Goal: Task Accomplishment & Management: Manage account settings

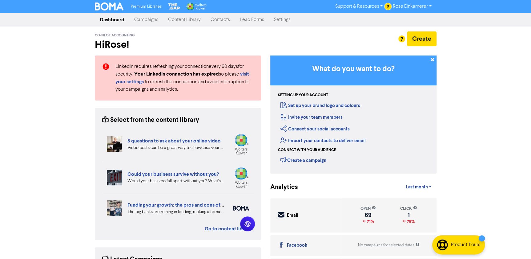
click at [219, 18] on link "Contacts" at bounding box center [220, 20] width 29 height 12
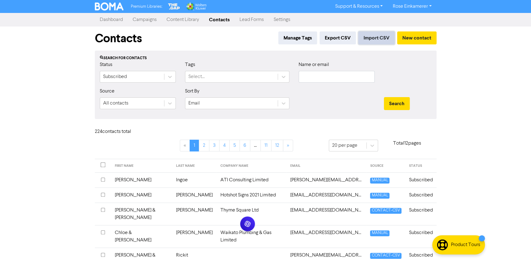
click at [376, 36] on button "Import CSV" at bounding box center [376, 37] width 36 height 13
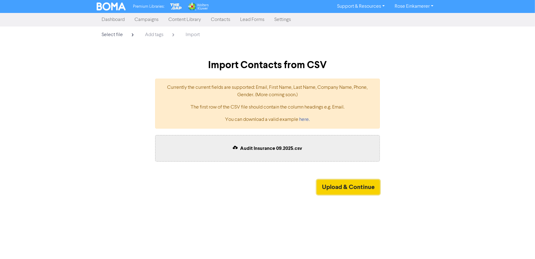
click at [332, 189] on button "Upload & Continue" at bounding box center [348, 186] width 63 height 15
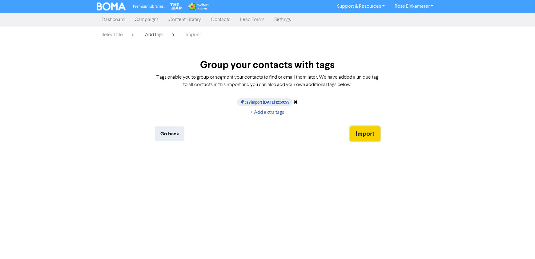
click at [362, 133] on button "Import" at bounding box center [365, 133] width 30 height 15
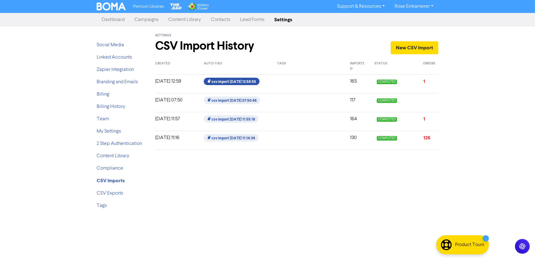
drag, startPoint x: 246, startPoint y: 80, endPoint x: 234, endPoint y: 82, distance: 12.3
click at [234, 82] on span "csv import 2025-09-18 12:59:55" at bounding box center [231, 81] width 55 height 7
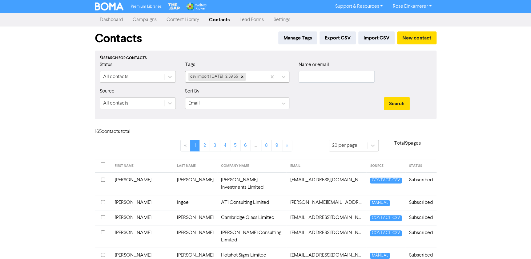
click at [237, 76] on div "csv import [DATE] 12:59:55" at bounding box center [213, 77] width 50 height 8
click at [303, 96] on div at bounding box center [336, 100] width 85 height 26
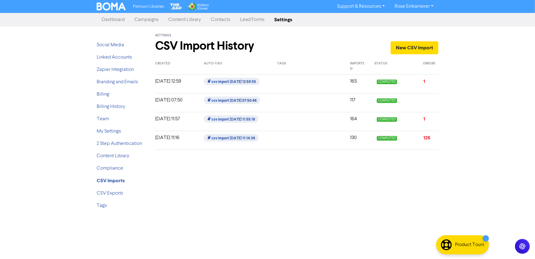
drag, startPoint x: 233, startPoint y: 82, endPoint x: 191, endPoint y: 208, distance: 133.3
click at [191, 208] on div "Settings CSV Import History New CSV Import Created Auto-Tag Tags Imported Statu…" at bounding box center [297, 119] width 292 height 187
click at [231, 83] on span "csv import [DATE] 12:59:55" at bounding box center [231, 81] width 55 height 7
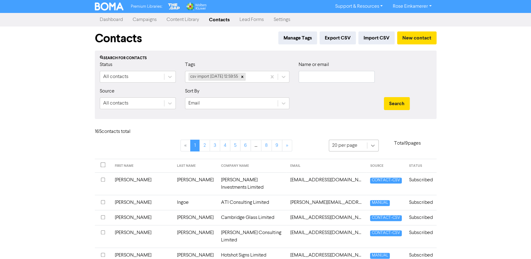
click at [370, 147] on icon at bounding box center [373, 145] width 6 height 6
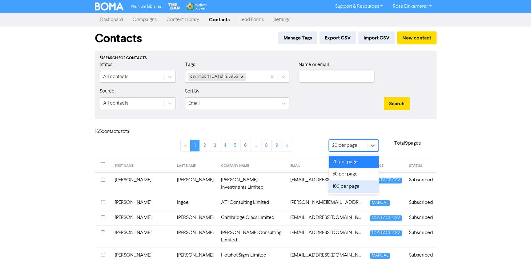
click at [353, 191] on div "100 per page" at bounding box center [354, 186] width 50 height 12
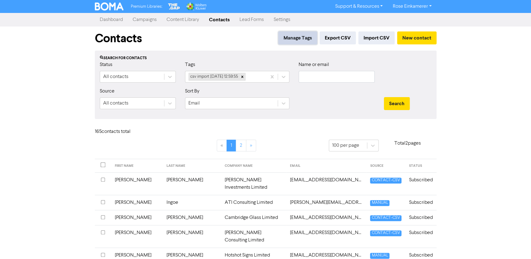
click at [296, 40] on button "Manage Tags" at bounding box center [297, 37] width 39 height 13
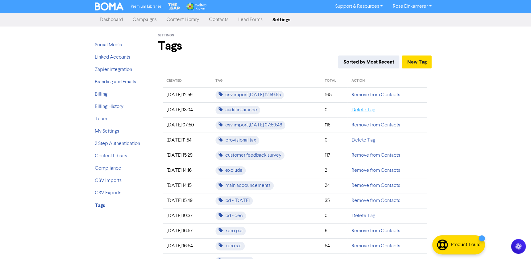
click at [370, 109] on link "Delete Tag" at bounding box center [363, 109] width 24 height 5
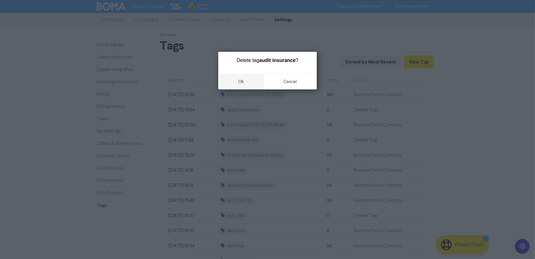
click at [242, 80] on button "ok" at bounding box center [241, 81] width 46 height 15
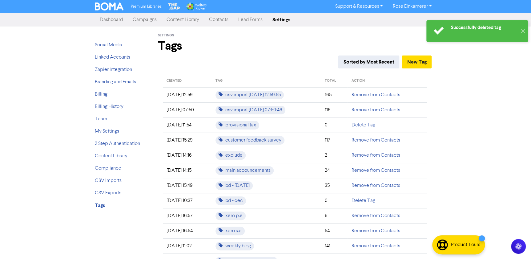
drag, startPoint x: 288, startPoint y: 94, endPoint x: 469, endPoint y: 111, distance: 182.1
click at [469, 111] on div "Successfully deleted tag ✕ Premium Libraries: Support & Resources Video Tutoria…" at bounding box center [265, 129] width 531 height 259
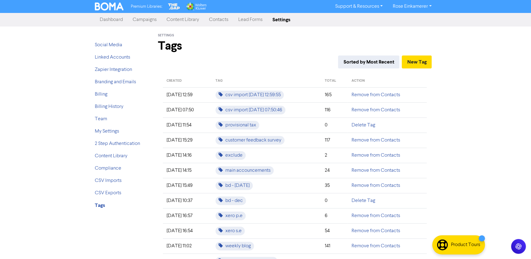
drag, startPoint x: 243, startPoint y: 96, endPoint x: 484, endPoint y: 103, distance: 241.2
click at [484, 103] on div "Premium Libraries: Support & Resources Video Tutorials FAQ & Guides Marketing E…" at bounding box center [265, 129] width 531 height 259
click at [210, 24] on link "Contacts" at bounding box center [218, 20] width 29 height 12
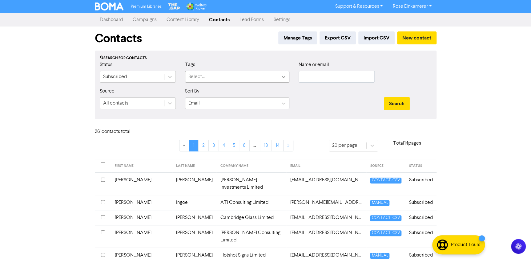
click at [282, 77] on icon at bounding box center [284, 77] width 4 height 2
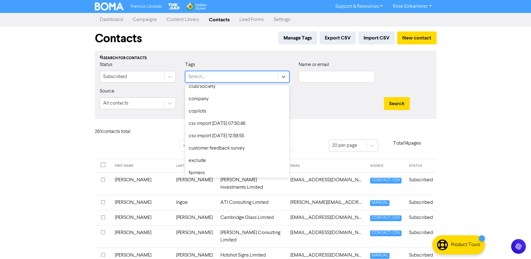
scroll to position [77, 0]
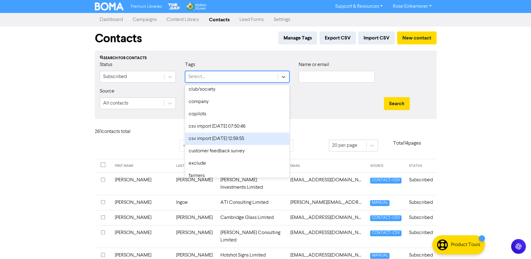
click at [256, 134] on div "csv import [DATE] 12:59:55" at bounding box center [237, 138] width 104 height 12
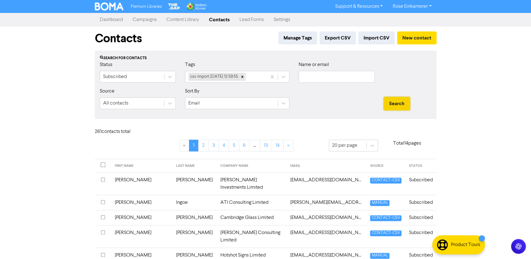
click at [390, 102] on button "Search" at bounding box center [397, 103] width 26 height 13
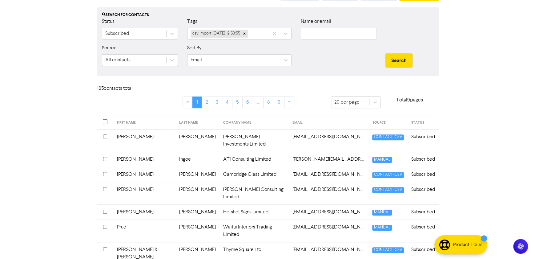
scroll to position [0, 0]
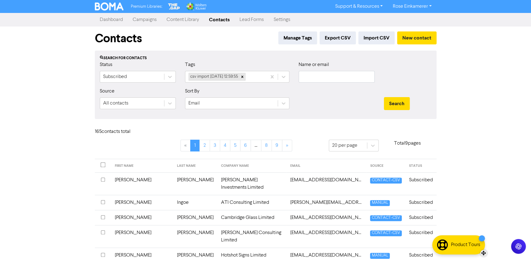
click at [452, 246] on div "Product Tours" at bounding box center [465, 244] width 29 height 7
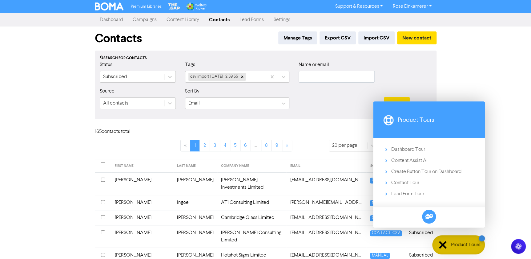
click at [495, 175] on div "Premium Libraries: Support & Resources Video Tutorials FAQ & Guides Marketing E…" at bounding box center [265, 129] width 531 height 259
click at [500, 189] on div "Premium Libraries: Support & Resources Video Tutorials FAQ & Guides Marketing E…" at bounding box center [265, 129] width 531 height 259
click at [502, 108] on div "Premium Libraries: Support & Resources Video Tutorials FAQ & Guides Marketing E…" at bounding box center [265, 129] width 531 height 259
click at [514, 160] on div "Premium Libraries: Support & Resources Video Tutorials FAQ & Guides Marketing E…" at bounding box center [265, 129] width 531 height 259
click at [440, 245] on div at bounding box center [442, 244] width 7 height 7
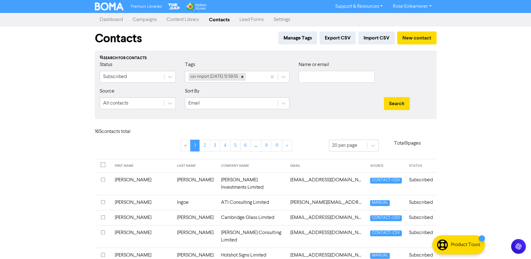
click at [135, 19] on link "Campaigns" at bounding box center [145, 20] width 34 height 12
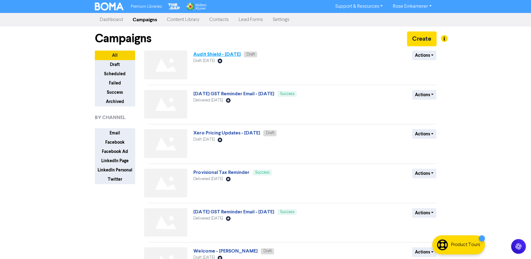
click at [224, 55] on link "Audit Shield - 4th September 2025" at bounding box center [216, 54] width 47 height 6
click at [418, 54] on button "Actions" at bounding box center [424, 55] width 24 height 10
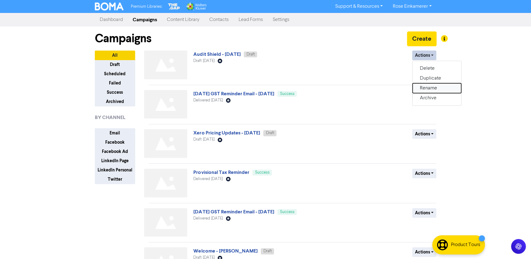
click at [429, 88] on button "Rename" at bounding box center [437, 88] width 49 height 10
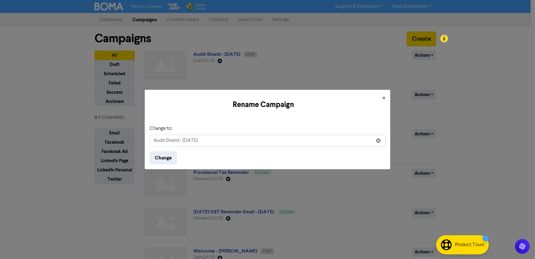
click at [182, 139] on input "Audit Shield - 4th September 2025" at bounding box center [268, 141] width 236 height 12
type input "Audit Shield -[DATE]"
click at [172, 157] on button "Change" at bounding box center [163, 157] width 27 height 13
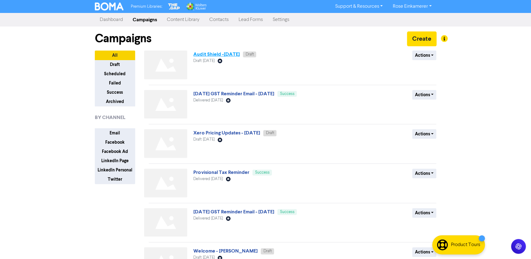
click at [240, 53] on link "Audit Shield -[DATE]" at bounding box center [216, 54] width 46 height 6
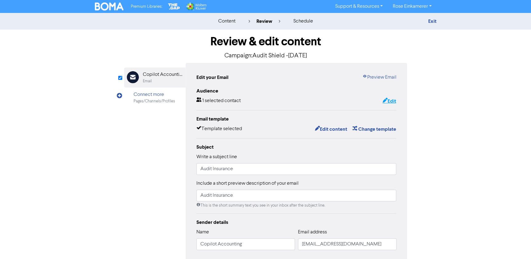
click at [393, 99] on button "Edit" at bounding box center [389, 101] width 14 height 8
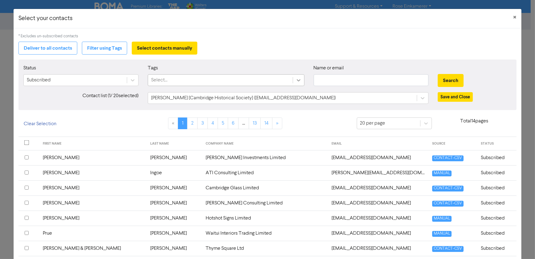
click at [296, 79] on icon at bounding box center [299, 80] width 6 height 6
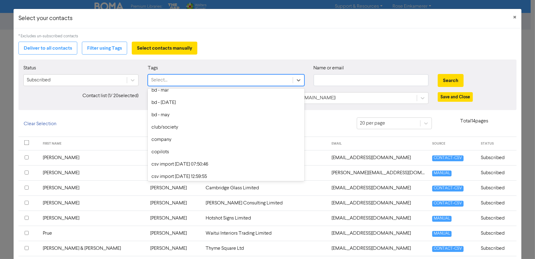
scroll to position [56, 0]
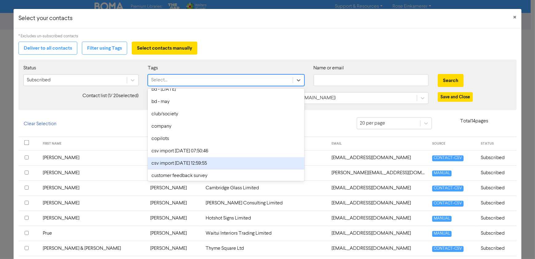
click at [233, 161] on div "csv import [DATE] 12:59:55" at bounding box center [226, 163] width 156 height 12
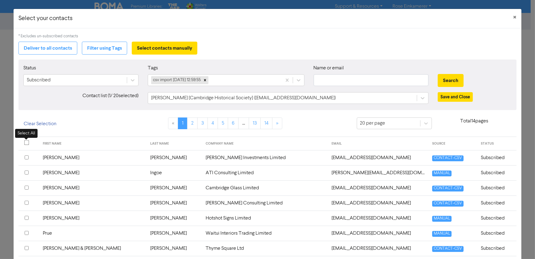
click at [26, 142] on input "checkbox" at bounding box center [26, 142] width 5 height 5
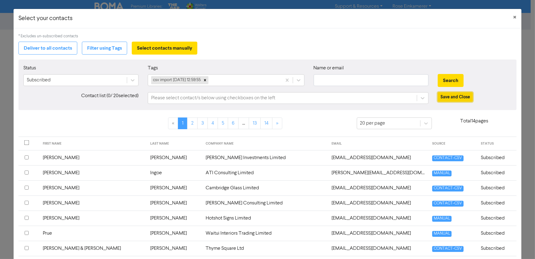
click at [449, 97] on button "Save and Close" at bounding box center [455, 97] width 35 height 10
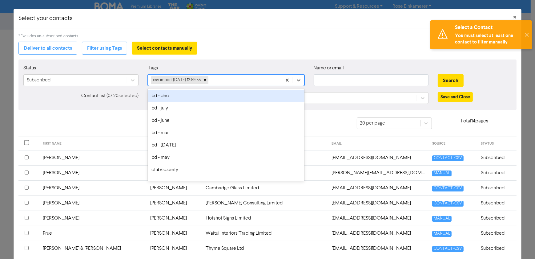
click at [226, 76] on div "csv import [DATE] 12:59:55" at bounding box center [214, 80] width 133 height 11
click at [93, 47] on button "Filter using Tags" at bounding box center [104, 48] width 45 height 13
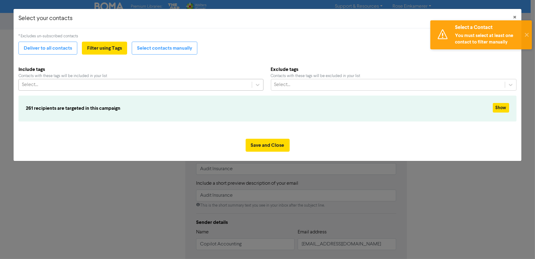
click at [96, 87] on div "Select..." at bounding box center [135, 84] width 233 height 11
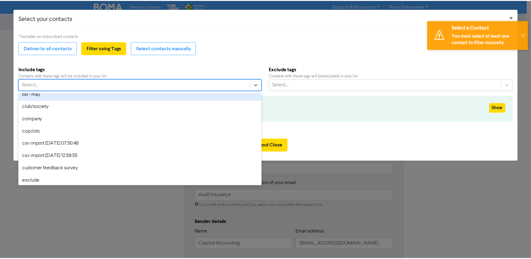
scroll to position [84, 0]
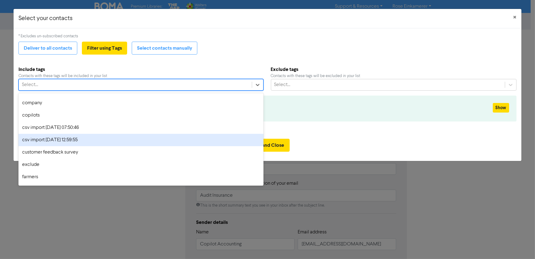
click at [88, 140] on div "csv import [DATE] 12:59:55" at bounding box center [140, 140] width 245 height 12
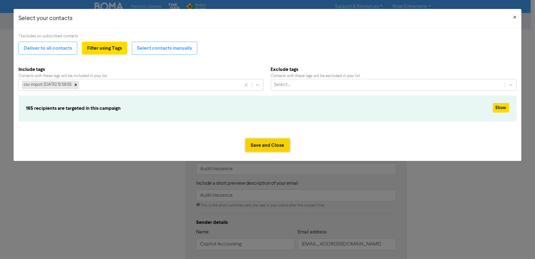
click at [267, 139] on button "Save and Close" at bounding box center [268, 145] width 44 height 13
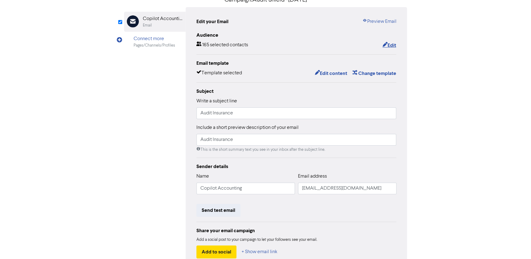
scroll to position [28, 0]
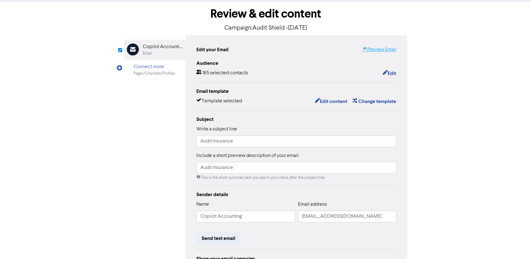
click at [385, 50] on link "Preview Email" at bounding box center [379, 49] width 34 height 7
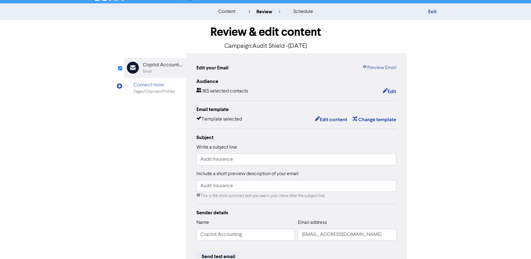
scroll to position [0, 0]
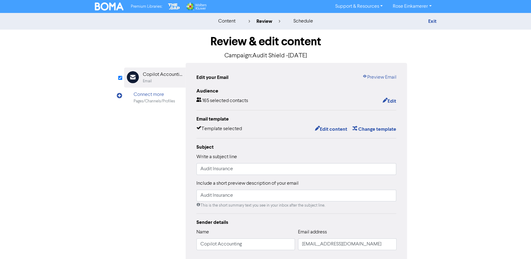
click at [120, 7] on img at bounding box center [109, 6] width 29 height 8
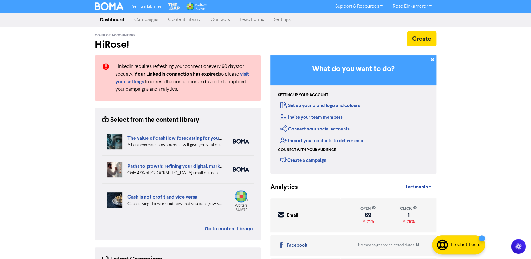
click at [224, 18] on link "Contacts" at bounding box center [220, 20] width 29 height 12
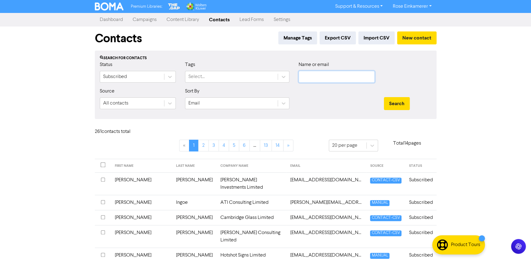
click at [321, 75] on input "text" at bounding box center [337, 77] width 76 height 12
click at [325, 77] on input "text" at bounding box center [337, 77] width 76 height 12
click at [384, 97] on button "Search" at bounding box center [397, 103] width 26 height 13
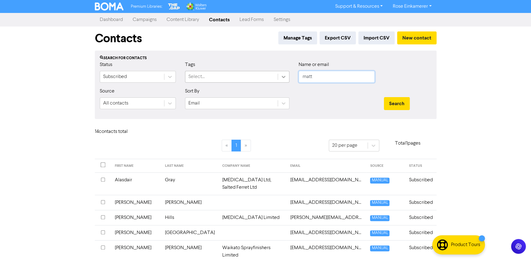
drag, startPoint x: 322, startPoint y: 77, endPoint x: 283, endPoint y: 75, distance: 39.5
click at [283, 75] on div "Status Subscribed Tags Select... Name or email matt" at bounding box center [265, 74] width 341 height 26
type input "quar"
click at [384, 97] on button "Search" at bounding box center [397, 103] width 26 height 13
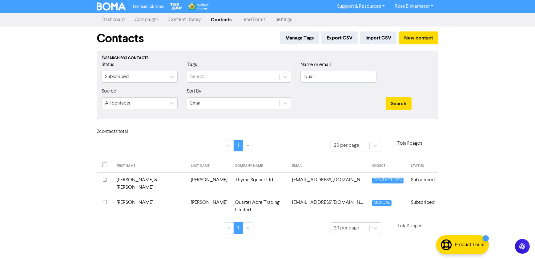
click at [231, 195] on td "Quarter Acre Trading Limited" at bounding box center [259, 206] width 57 height 22
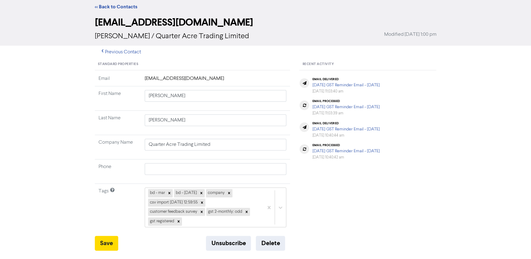
scroll to position [28, 0]
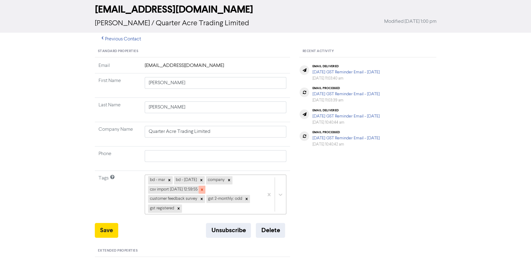
click at [204, 187] on icon at bounding box center [202, 189] width 4 height 4
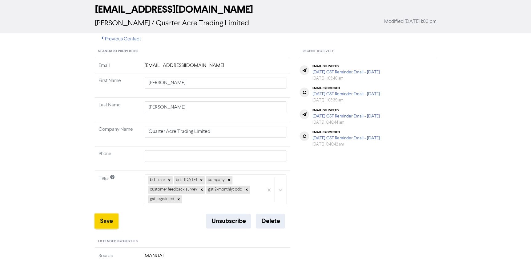
click at [110, 219] on button "Save" at bounding box center [106, 220] width 23 height 15
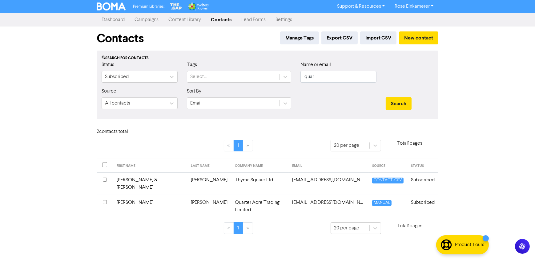
click at [147, 16] on link "Campaigns" at bounding box center [147, 20] width 34 height 12
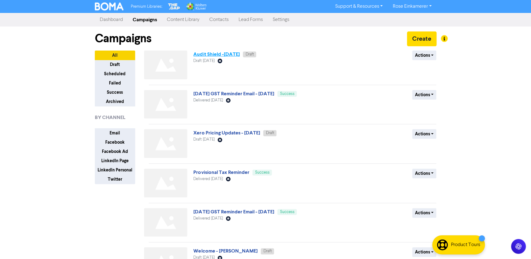
click at [219, 54] on link "Audit Shield -[DATE]" at bounding box center [216, 54] width 46 height 6
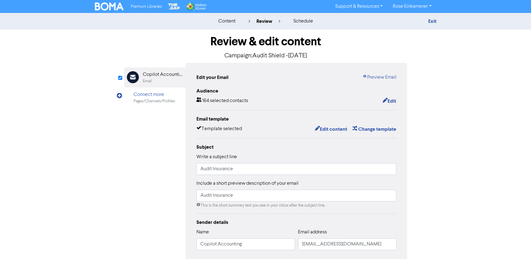
click at [103, 3] on img at bounding box center [109, 6] width 29 height 8
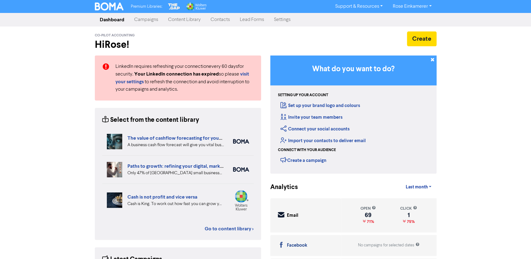
click at [215, 22] on link "Contacts" at bounding box center [220, 20] width 29 height 12
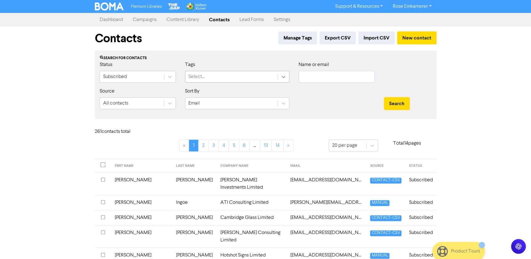
click at [281, 78] on icon at bounding box center [283, 77] width 6 height 6
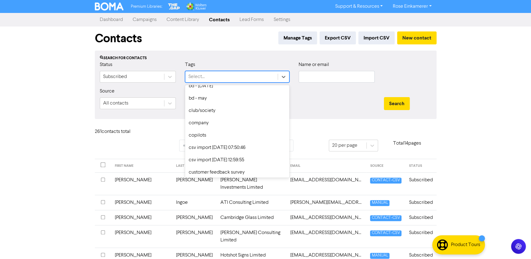
scroll to position [84, 0]
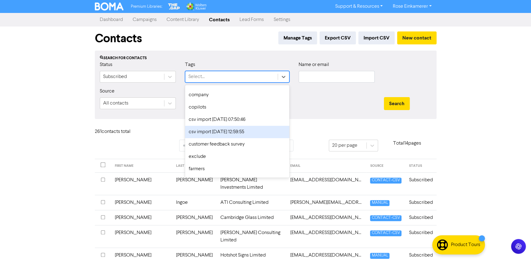
click at [258, 130] on div "csv import 2025-09-18 12:59:55" at bounding box center [237, 132] width 104 height 12
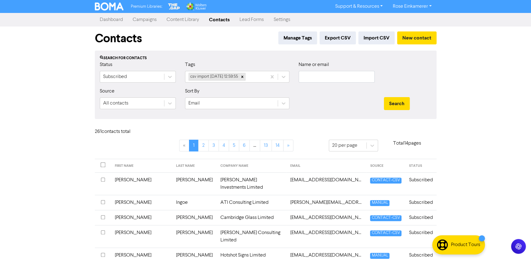
click at [377, 98] on div at bounding box center [336, 100] width 85 height 26
click at [384, 101] on button "Search" at bounding box center [397, 103] width 26 height 13
click at [371, 146] on icon at bounding box center [373, 145] width 6 height 6
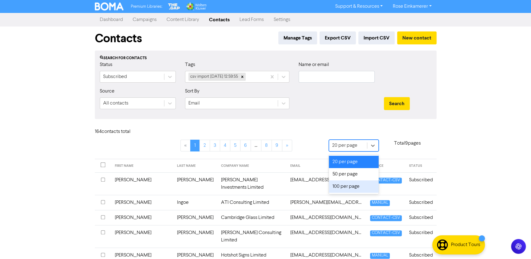
click at [359, 185] on div "100 per page" at bounding box center [354, 186] width 50 height 12
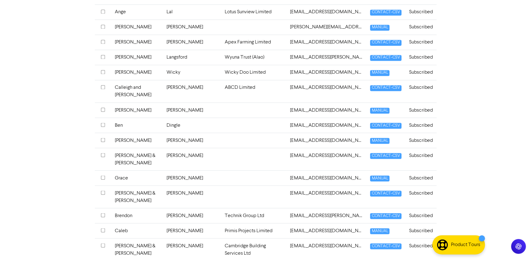
scroll to position [476, 0]
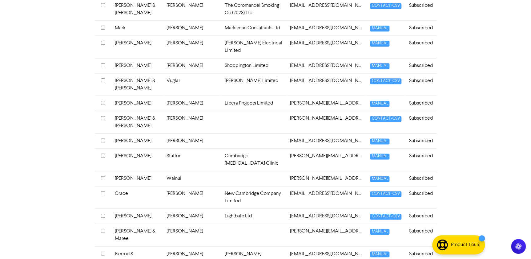
scroll to position [1530, 0]
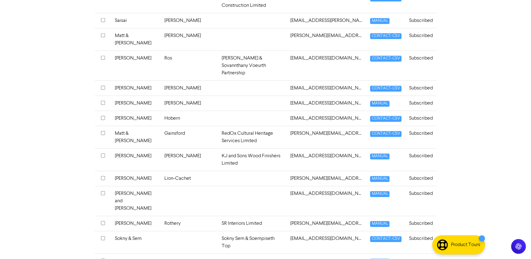
scroll to position [974, 0]
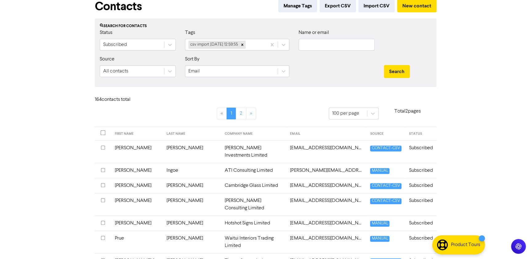
scroll to position [0, 0]
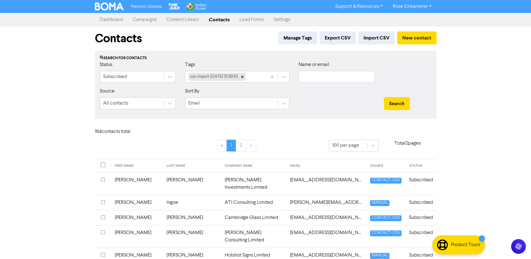
click at [141, 20] on link "Campaigns" at bounding box center [145, 20] width 34 height 12
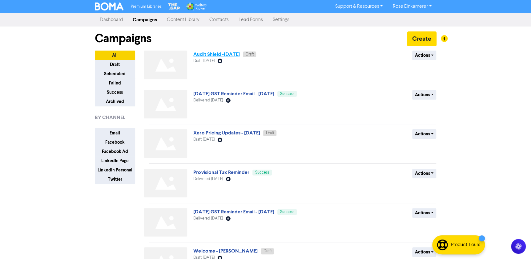
click at [236, 52] on link "Audit Shield -[DATE]" at bounding box center [216, 54] width 46 height 6
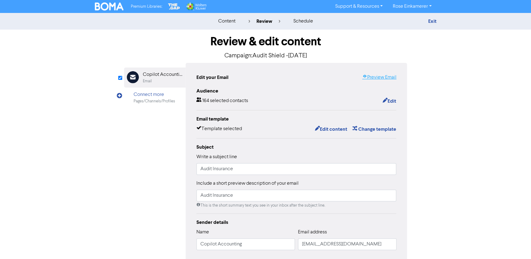
click at [372, 75] on link "Preview Email" at bounding box center [379, 77] width 34 height 7
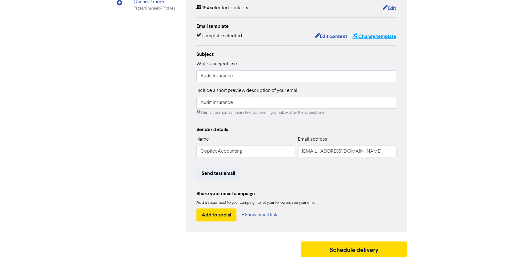
scroll to position [93, 0]
click at [327, 34] on button "Edit content" at bounding box center [330, 36] width 33 height 8
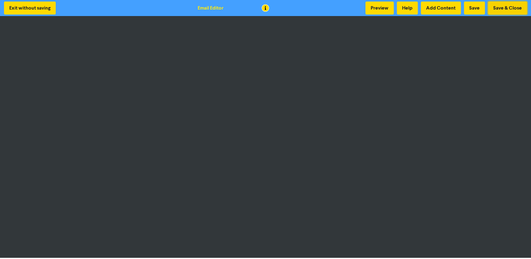
click at [497, 7] on button "Save & Close" at bounding box center [507, 8] width 39 height 13
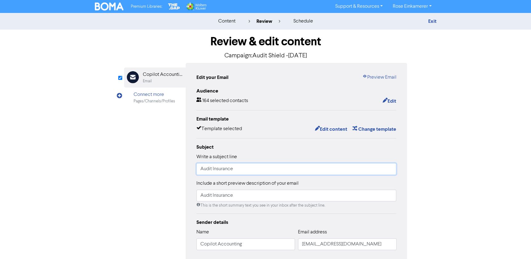
click at [243, 171] on input "Audit Insurance" at bounding box center [296, 169] width 200 height 12
type input "Audit Insurance"
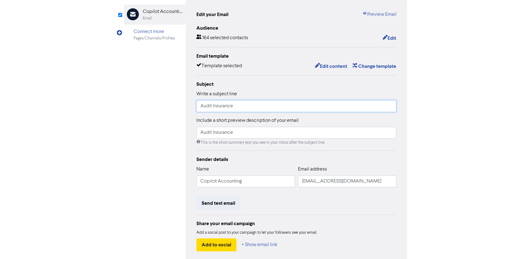
scroll to position [93, 0]
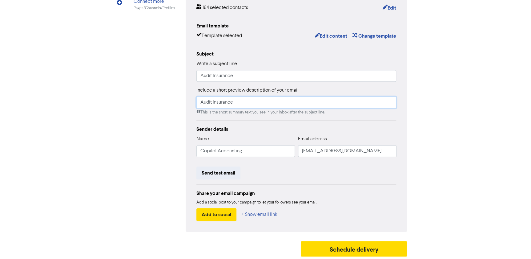
click at [251, 105] on input "Audit Insurance" at bounding box center [296, 102] width 200 height 12
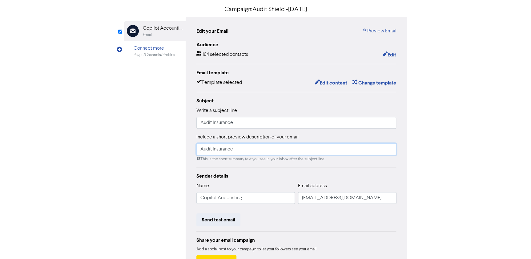
scroll to position [0, 0]
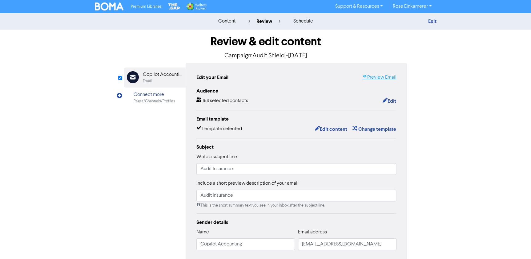
click at [373, 76] on link "Preview Email" at bounding box center [379, 77] width 34 height 7
click at [391, 103] on button "Edit" at bounding box center [389, 101] width 14 height 8
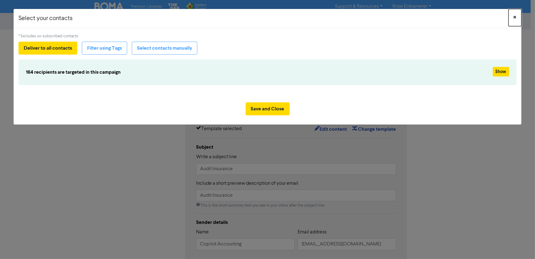
click at [515, 17] on span "×" at bounding box center [515, 17] width 3 height 9
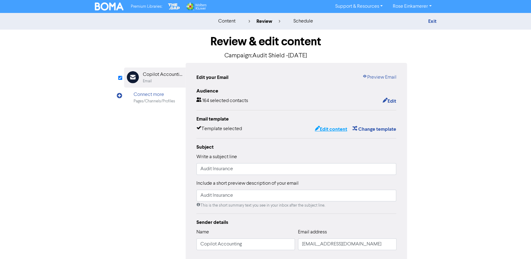
click at [335, 127] on button "Edit content" at bounding box center [330, 129] width 33 height 8
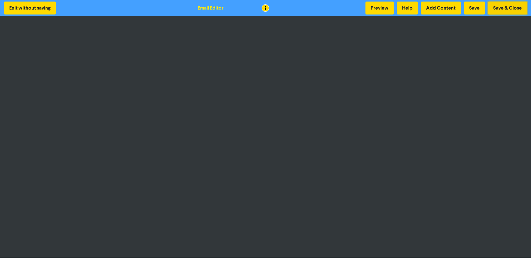
click at [501, 10] on button "Save & Close" at bounding box center [507, 8] width 39 height 13
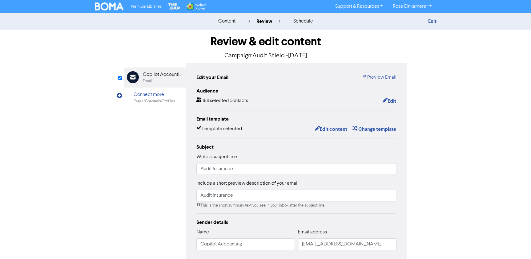
click at [119, 6] on img at bounding box center [109, 6] width 29 height 8
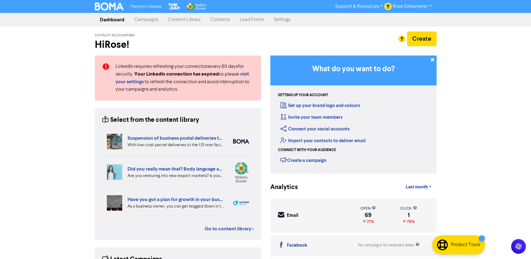
click at [221, 19] on link "Contacts" at bounding box center [220, 20] width 29 height 12
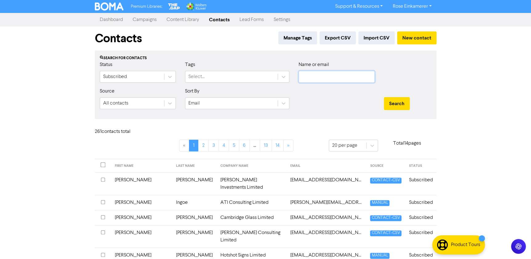
click at [333, 80] on input "text" at bounding box center [337, 77] width 76 height 12
click at [384, 97] on button "Search" at bounding box center [397, 103] width 26 height 13
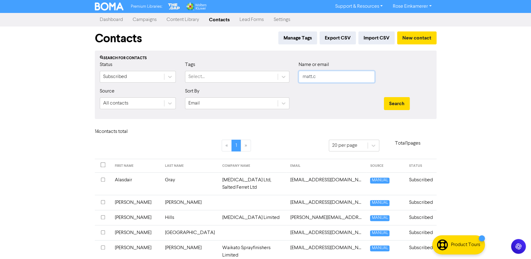
click at [384, 97] on button "Search" at bounding box center [397, 103] width 26 height 13
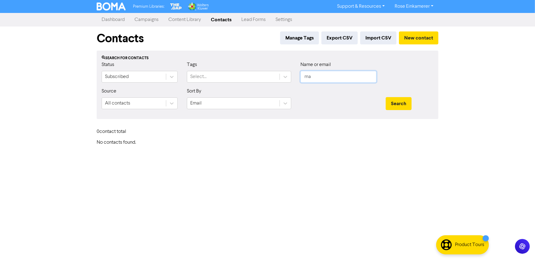
type input "m"
type input "quart"
click at [386, 97] on button "Search" at bounding box center [399, 103] width 26 height 13
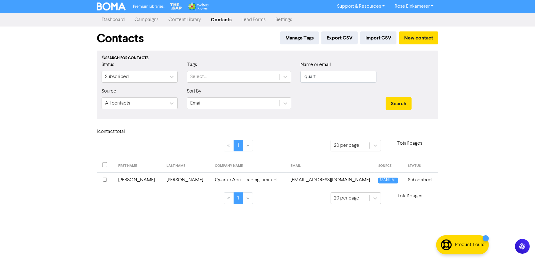
click at [211, 179] on td "Quarter Acre Trading Limited" at bounding box center [249, 179] width 76 height 15
drag, startPoint x: 320, startPoint y: 74, endPoint x: 285, endPoint y: 70, distance: 34.6
click at [291, 71] on div "Status Subscribed Tags Select... Name or email quart" at bounding box center [267, 74] width 341 height 26
click at [386, 97] on button "Search" at bounding box center [399, 103] width 26 height 13
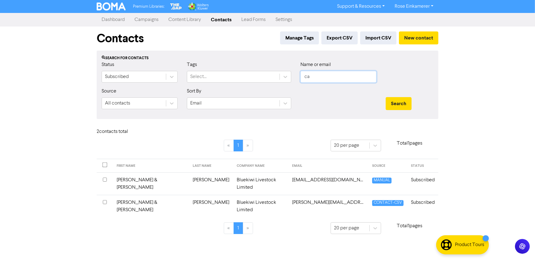
type input "c"
click at [386, 97] on button "Search" at bounding box center [399, 103] width 26 height 13
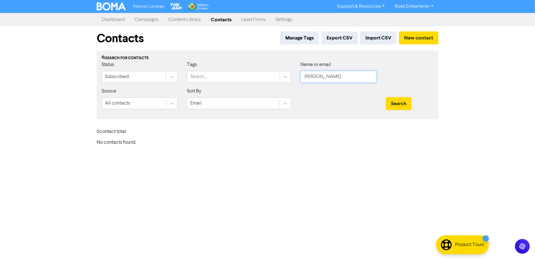
type input "mel"
click at [386, 97] on button "Search" at bounding box center [399, 103] width 26 height 13
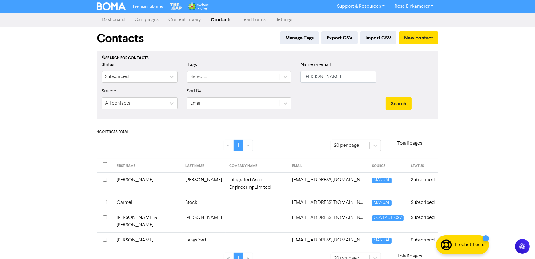
click at [239, 178] on td "Integrated Asset Engineering Limited" at bounding box center [257, 183] width 63 height 22
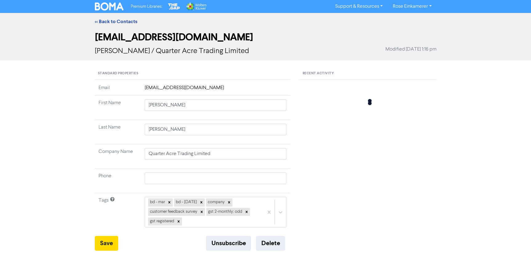
type input "[PERSON_NAME]"
type input "Integrated Asset Engineering Limited"
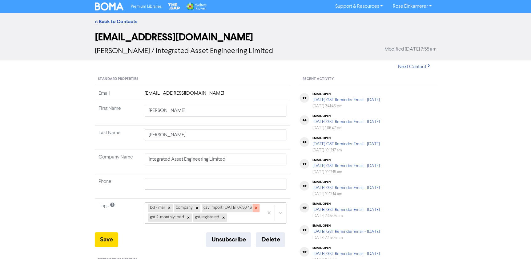
click at [254, 210] on icon at bounding box center [256, 207] width 4 height 4
click at [96, 237] on button "Save" at bounding box center [106, 239] width 23 height 15
click at [100, 11] on div "Premium Libraries: Support & Resources Video Tutorials FAQ & Guides Marketing E…" at bounding box center [265, 7] width 351 height 10
click at [107, 6] on img at bounding box center [109, 6] width 29 height 8
